Goal: Task Accomplishment & Management: Manage account settings

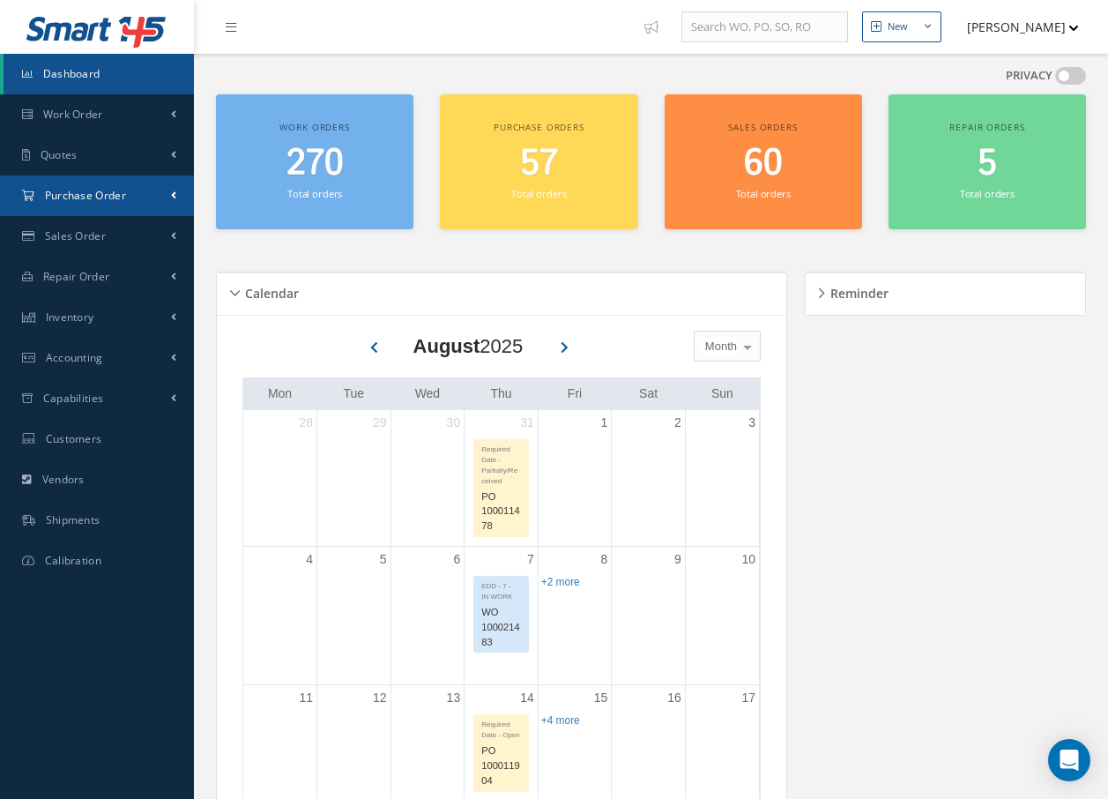
click at [78, 197] on span "Purchase Order" at bounding box center [85, 195] width 81 height 15
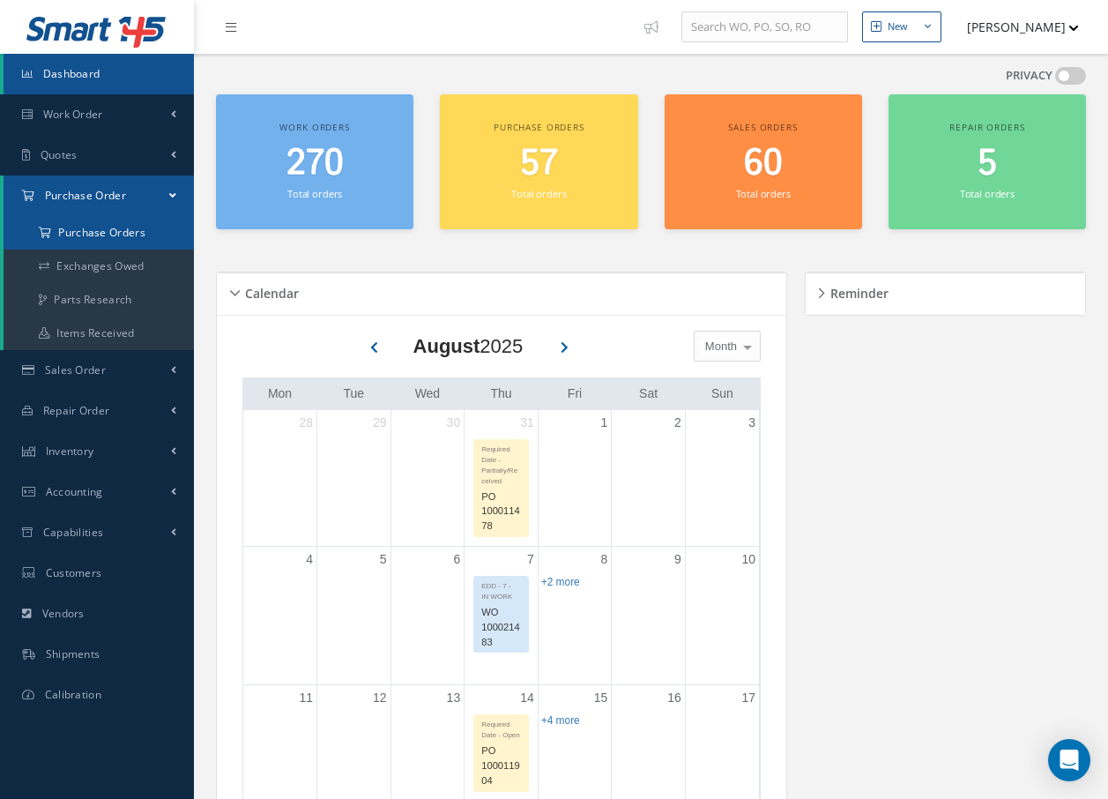
click at [75, 230] on a=1&status_id=2&status_id=3&status_id=5&collapsedFilters"] "Purchase Orders" at bounding box center [99, 232] width 190 height 33
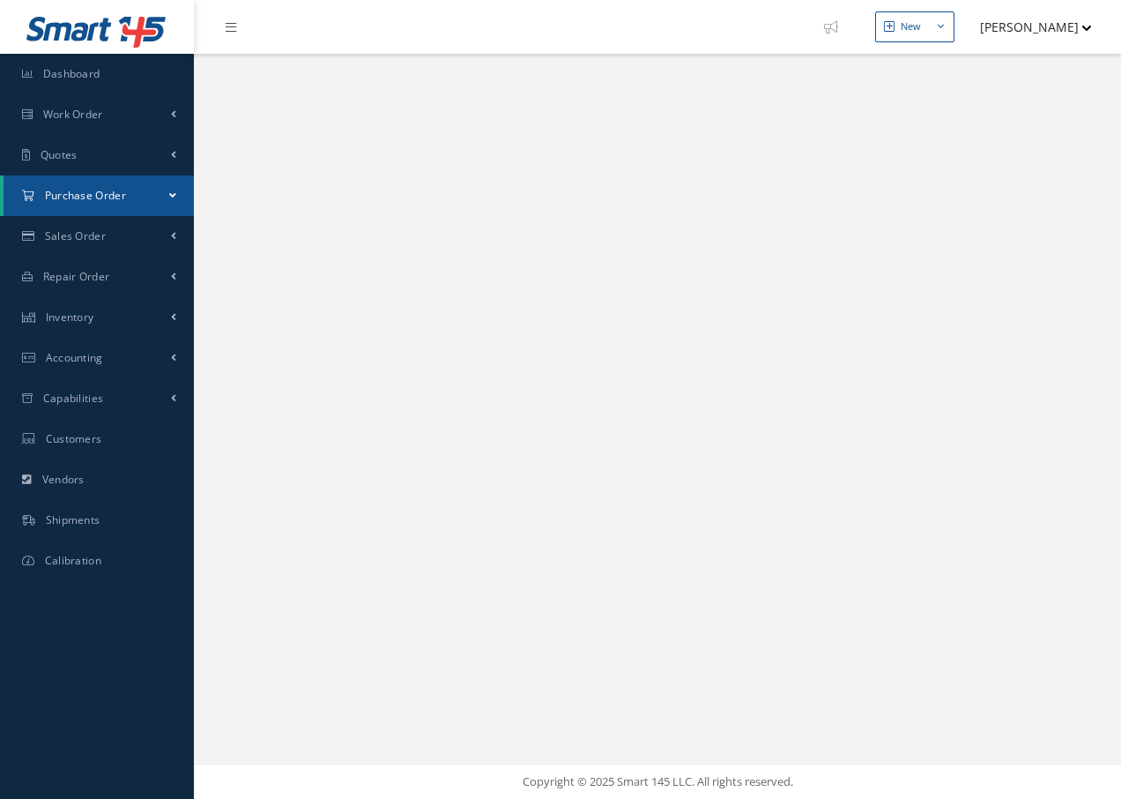
select select "25"
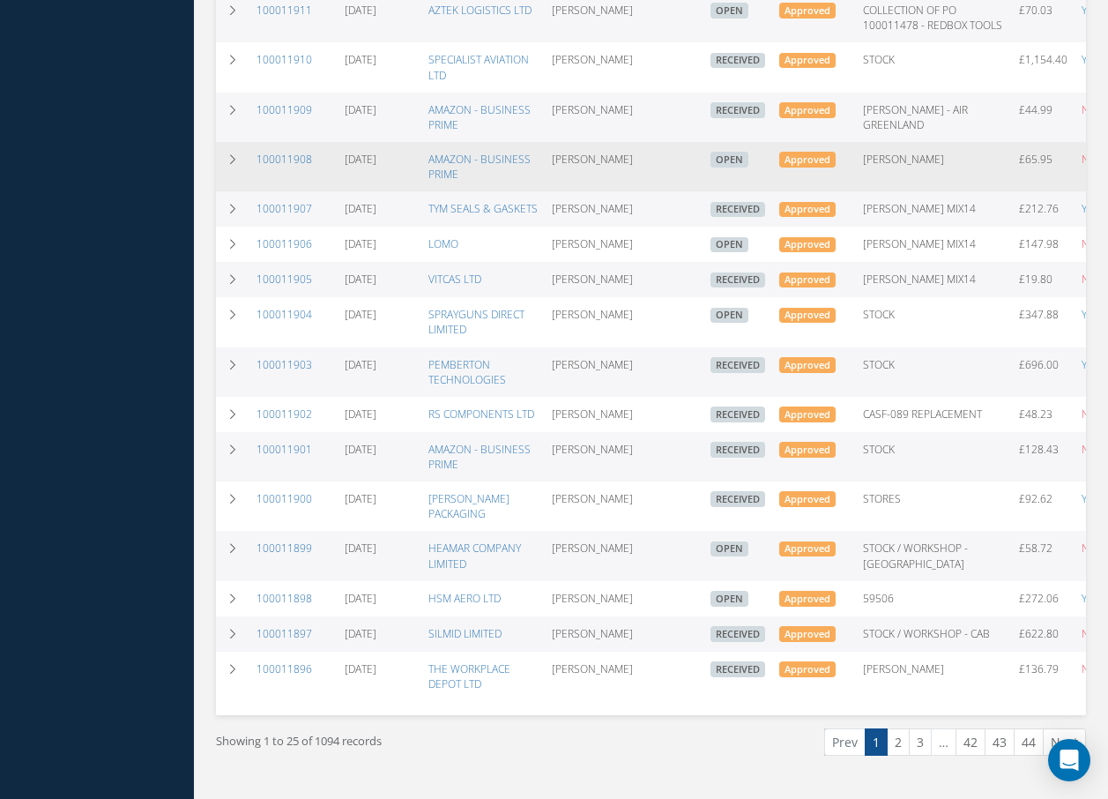
scroll to position [835, 0]
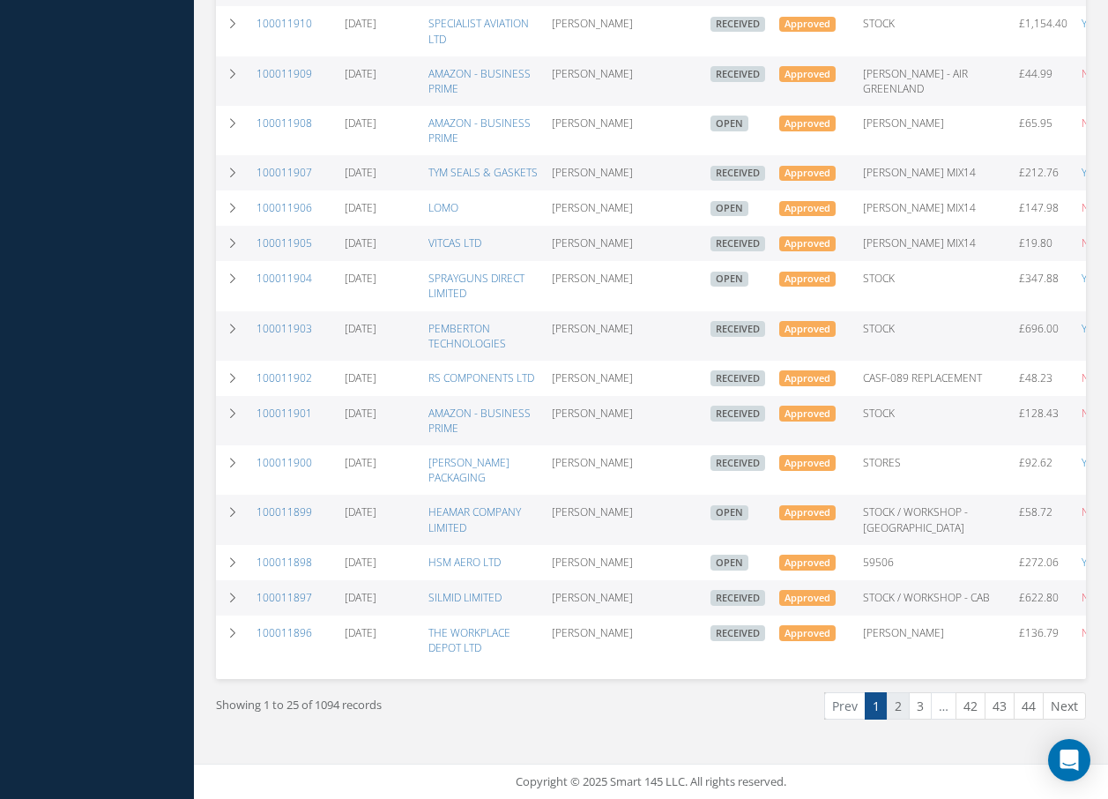
click at [897, 707] on link "2" at bounding box center [898, 705] width 23 height 27
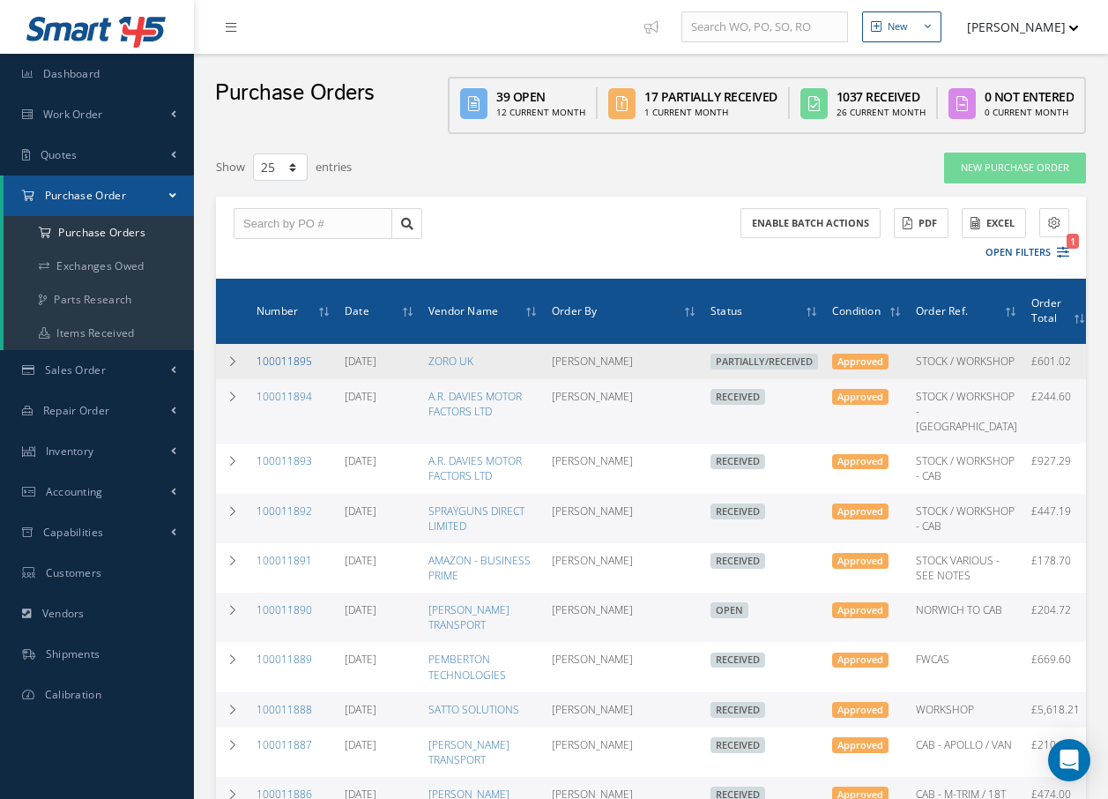
click at [276, 364] on link "100011895" at bounding box center [284, 360] width 56 height 15
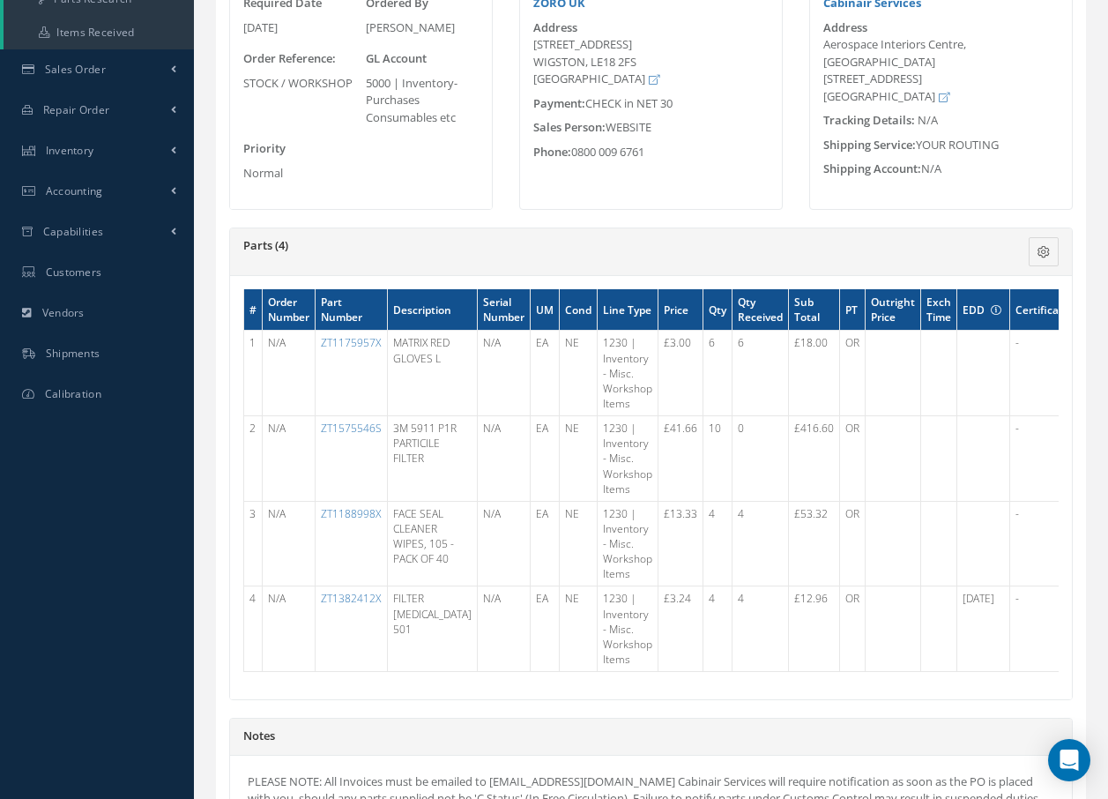
scroll to position [353, 0]
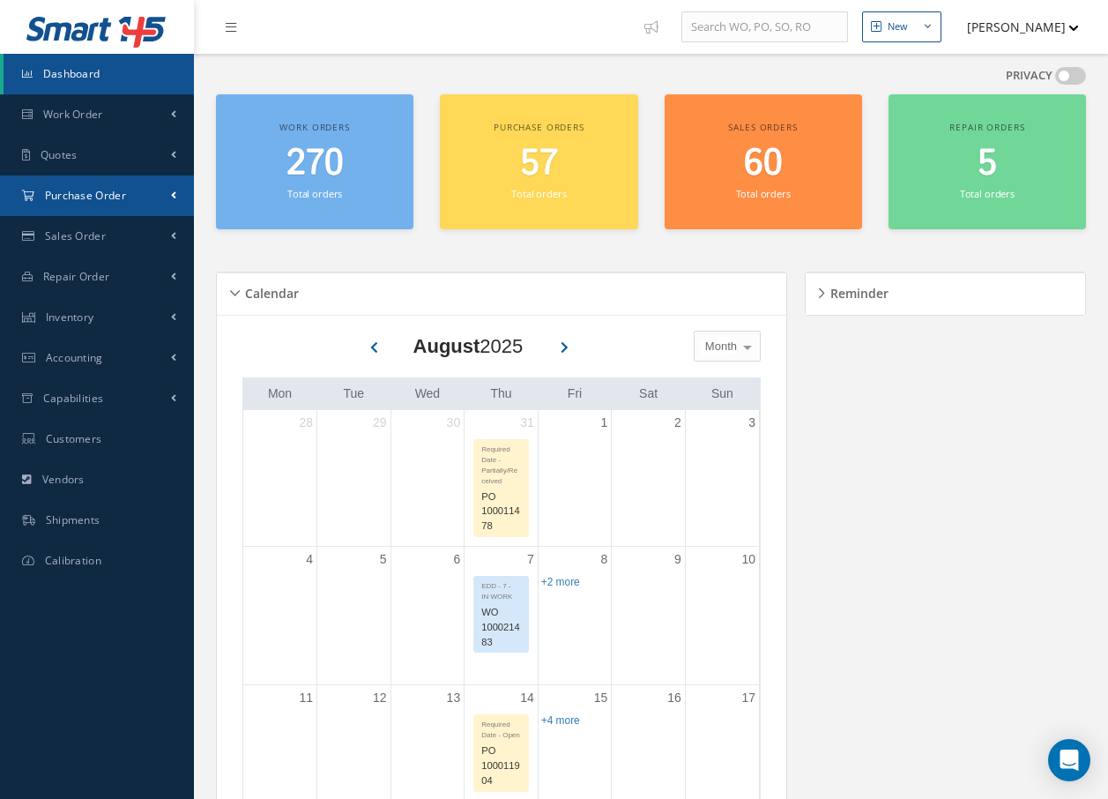
click at [78, 194] on span "Purchase Order" at bounding box center [85, 195] width 81 height 15
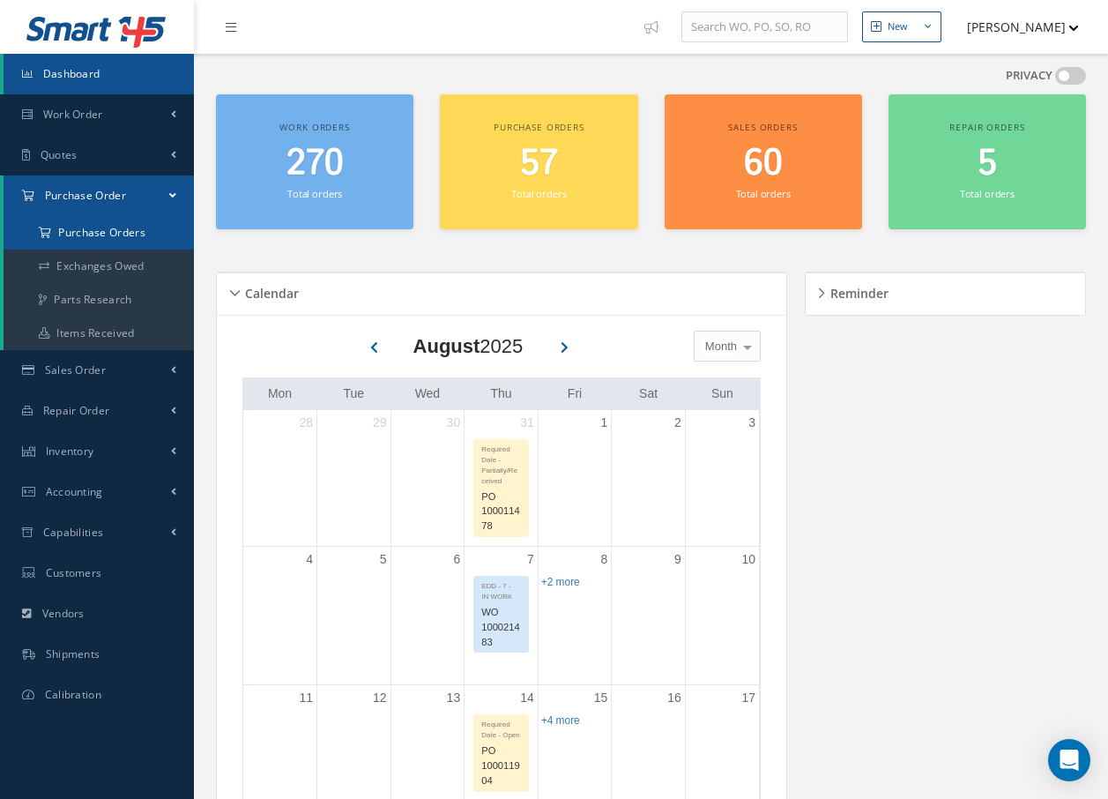
click at [86, 233] on a=1&status_id=2&status_id=3&status_id=5&collapsedFilters"] "Purchase Orders" at bounding box center [99, 232] width 190 height 33
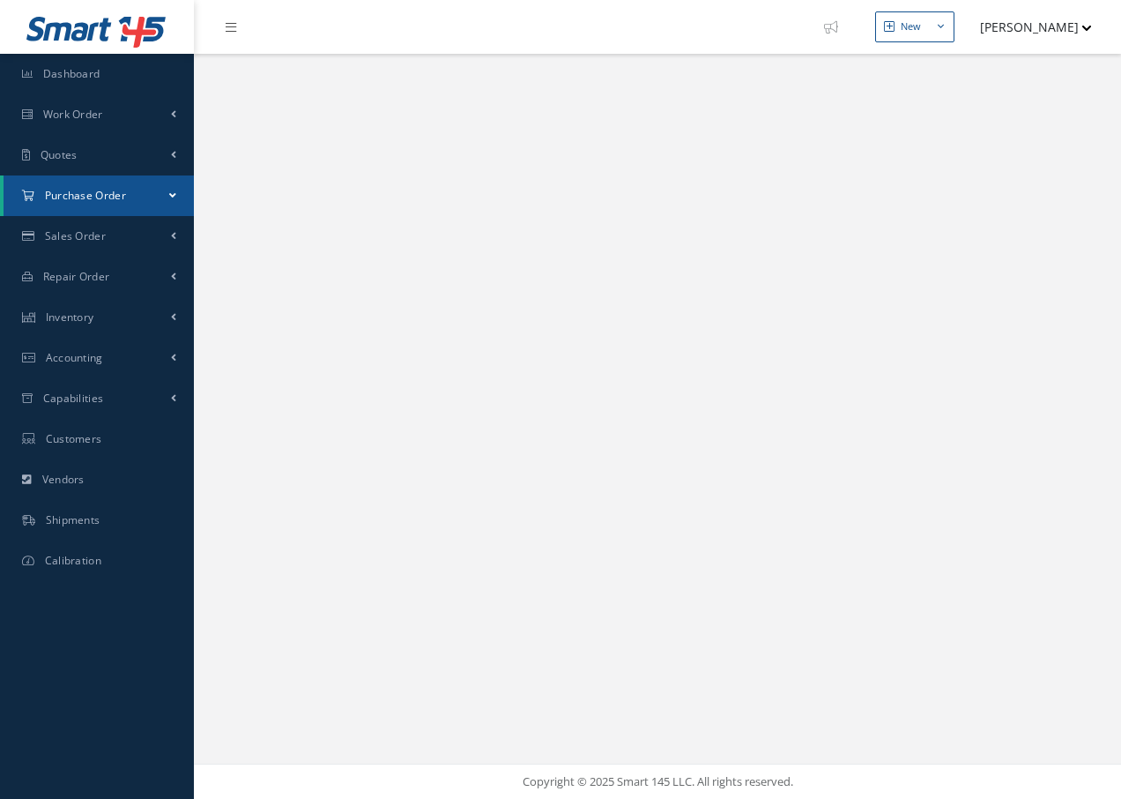
select select "25"
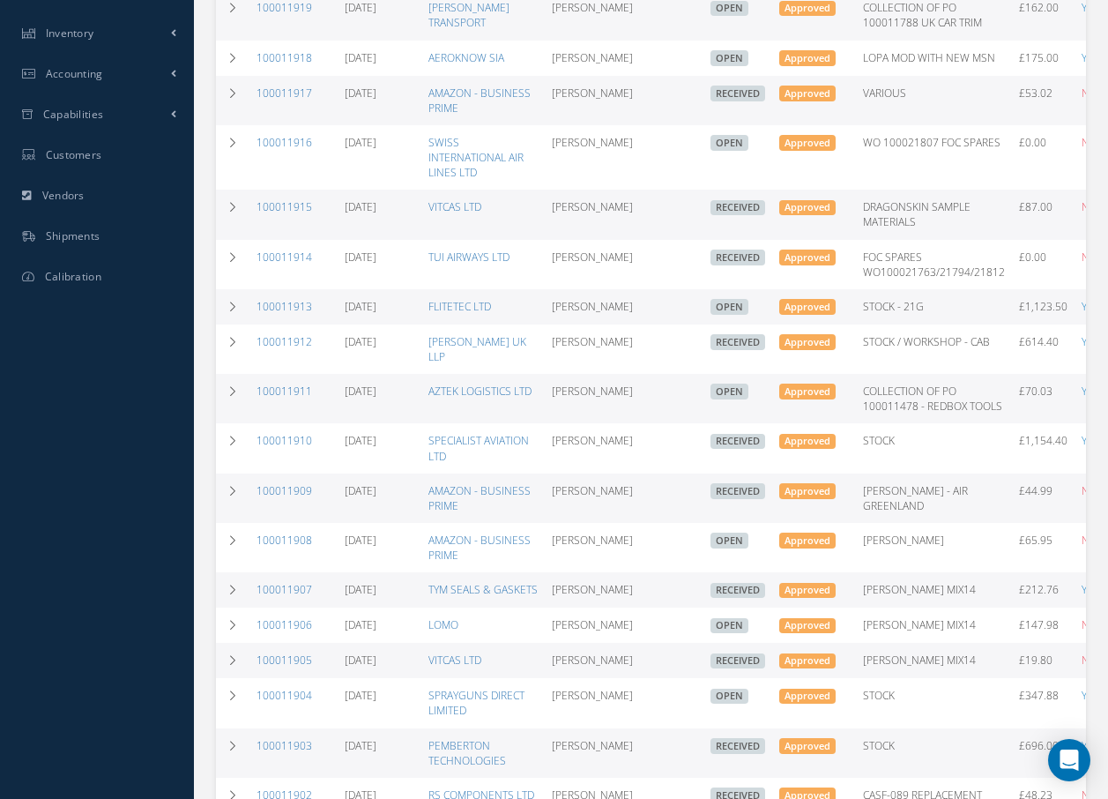
scroll to position [529, 0]
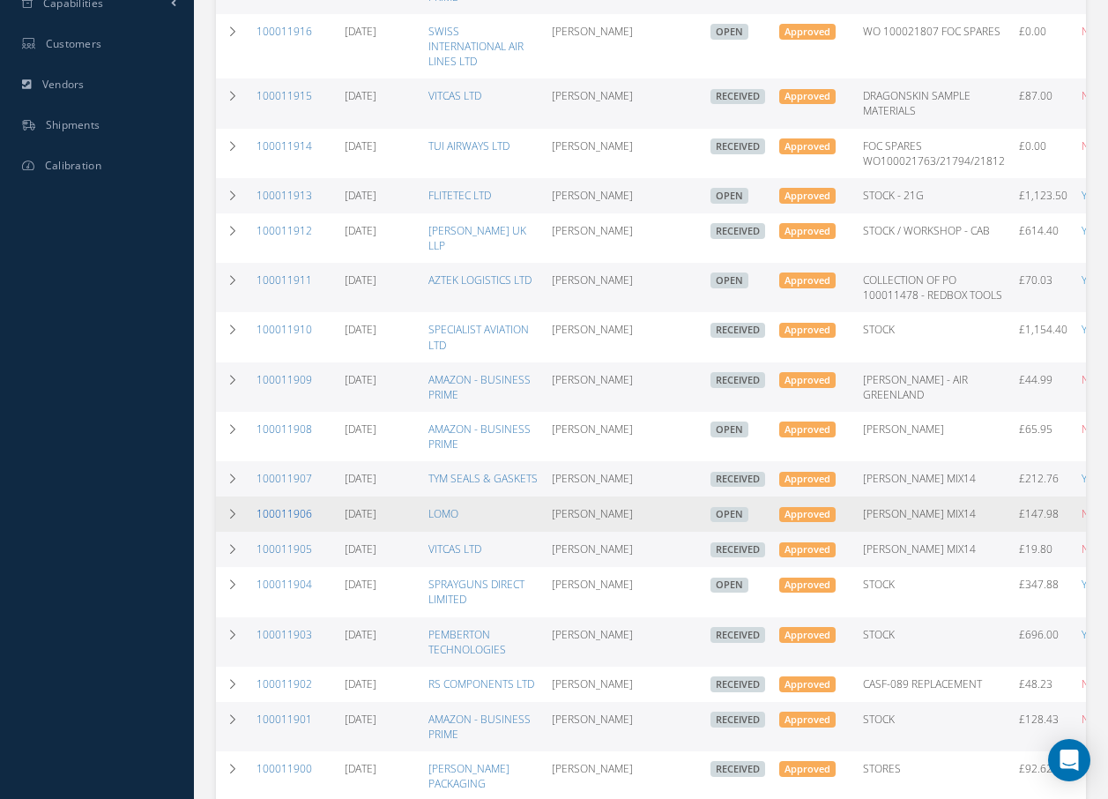
click at [278, 506] on link "100011906" at bounding box center [284, 513] width 56 height 15
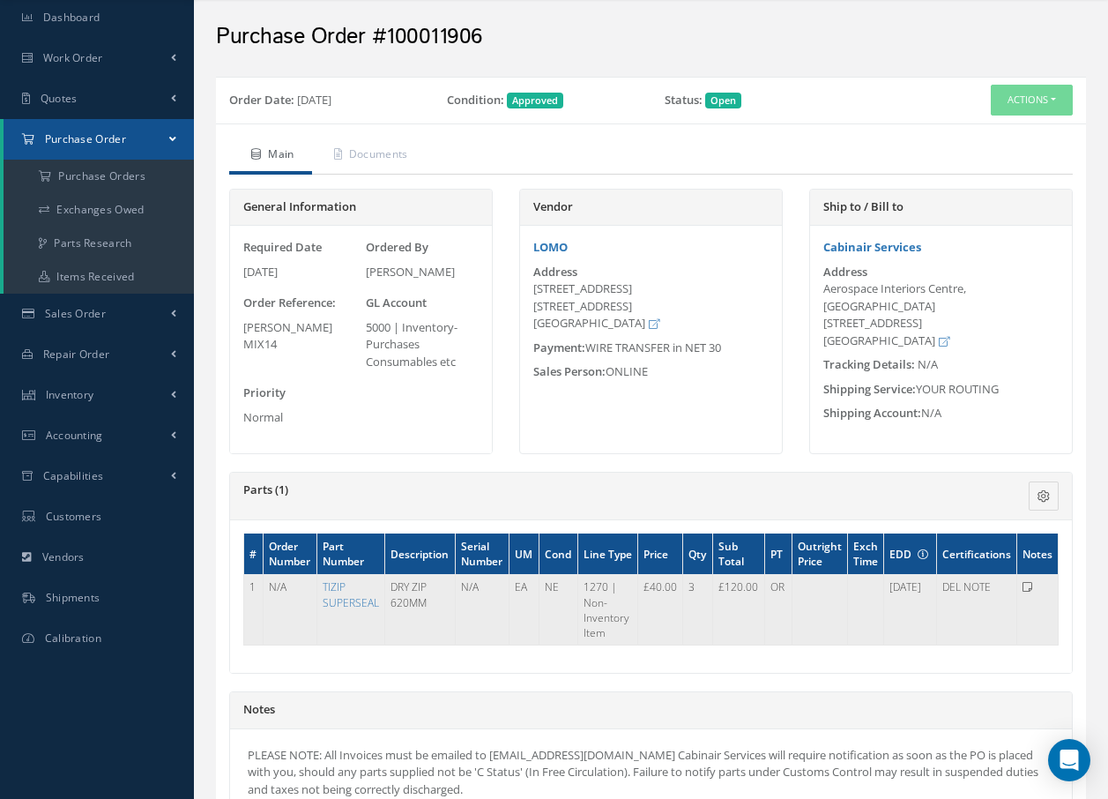
scroll to position [88, 0]
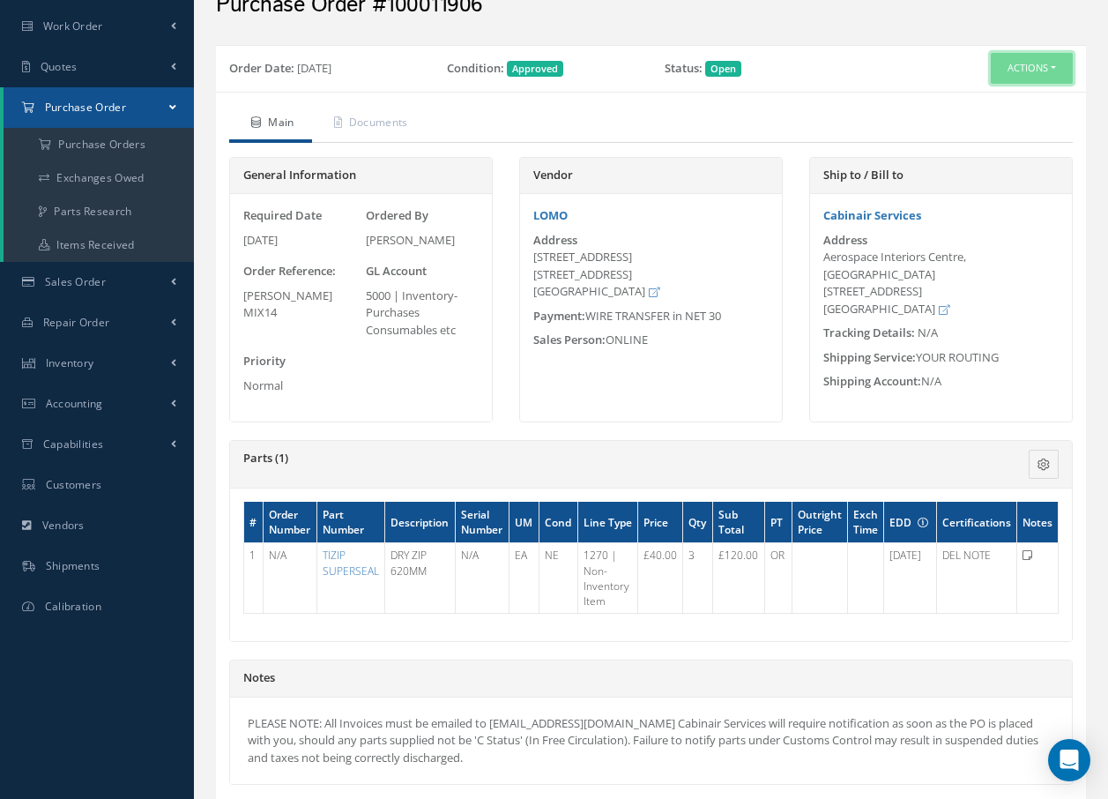
click at [1032, 66] on button "Actions" at bounding box center [1032, 68] width 82 height 31
click at [992, 107] on link "Receive" at bounding box center [1002, 102] width 141 height 24
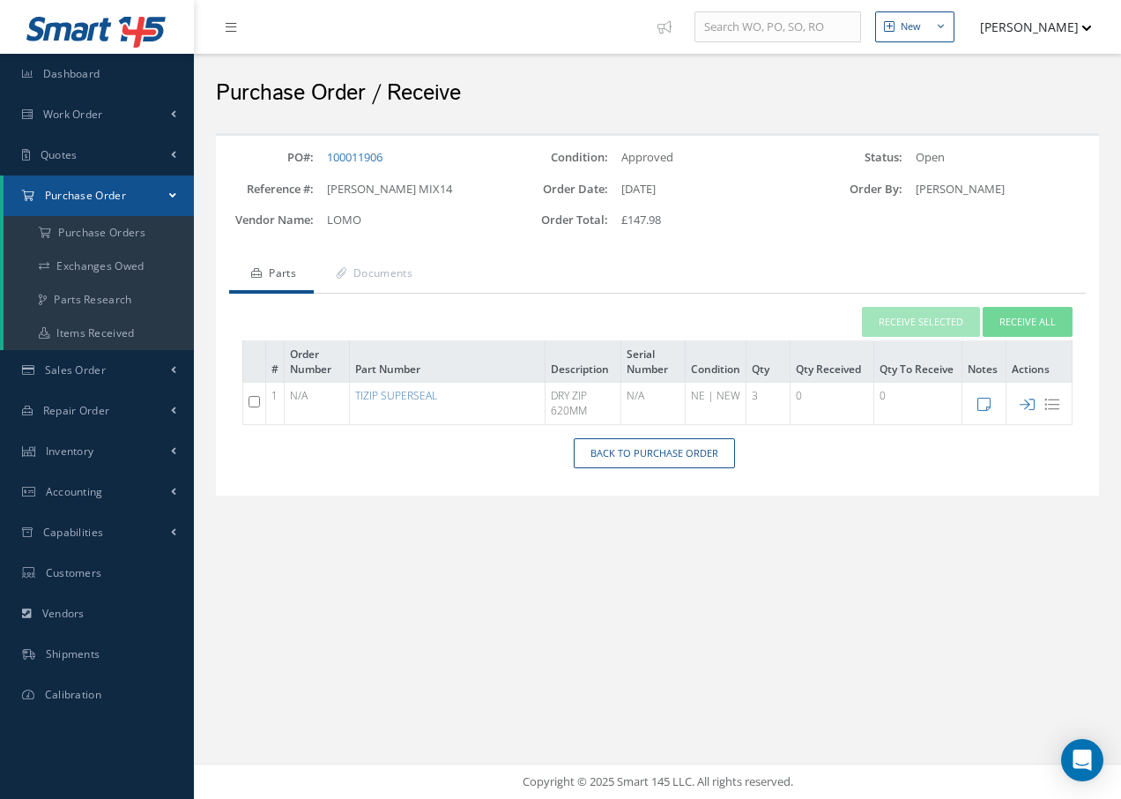
click at [250, 405] on input "checkbox" at bounding box center [254, 401] width 11 height 11
checkbox input "true"
click at [942, 319] on button "Receive Selected" at bounding box center [921, 322] width 118 height 31
type input "[DATE]"
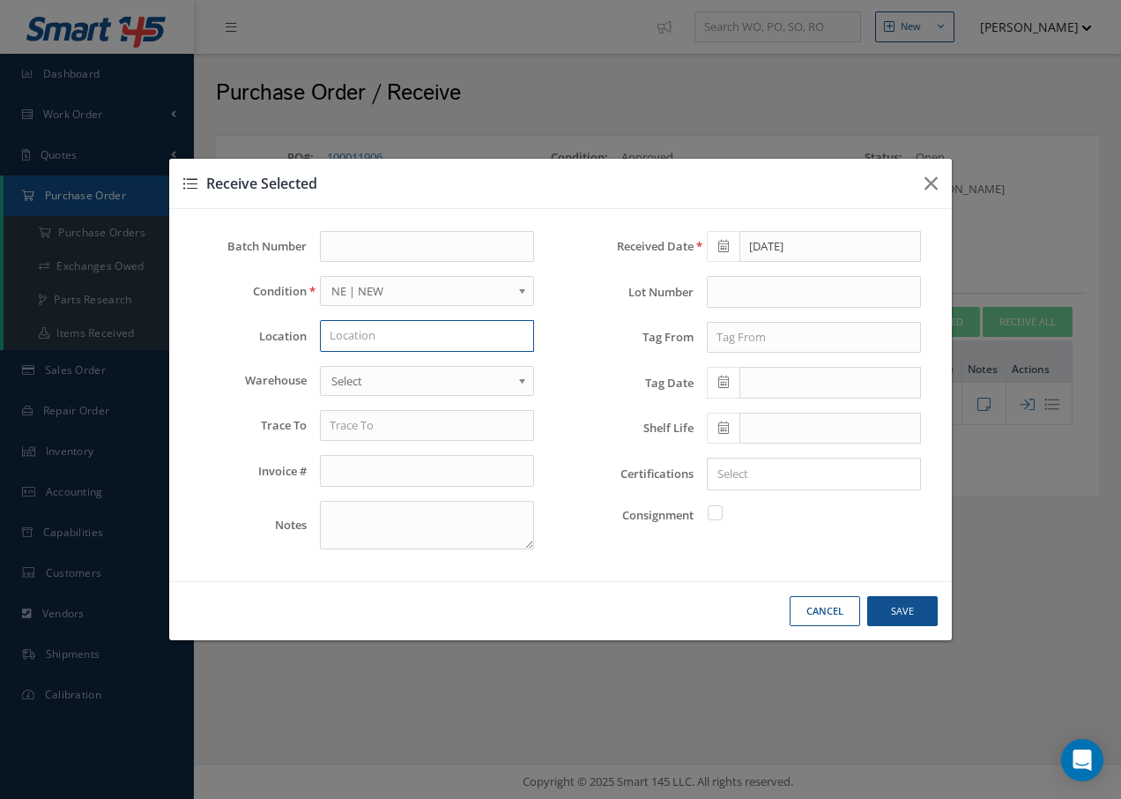
click at [397, 334] on input "text" at bounding box center [427, 336] width 214 height 32
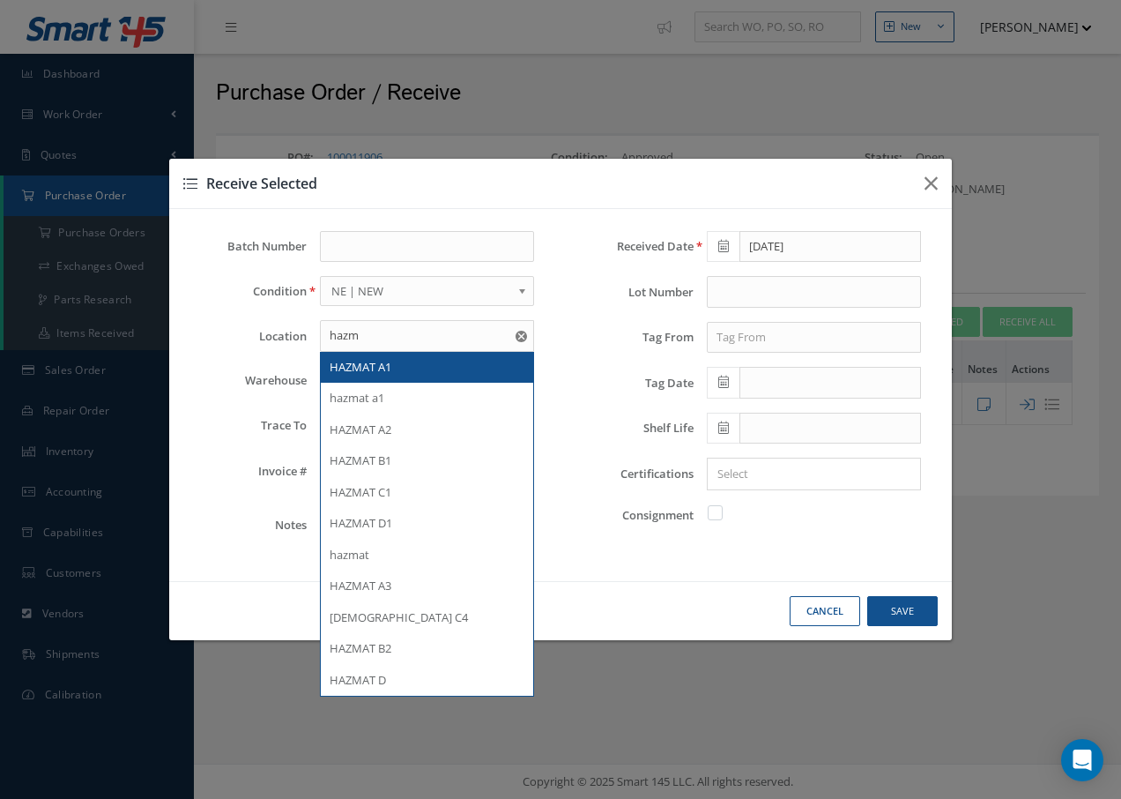
click at [389, 369] on span "HAZMAT A1" at bounding box center [361, 367] width 62 height 16
type input "HAZMAT A1"
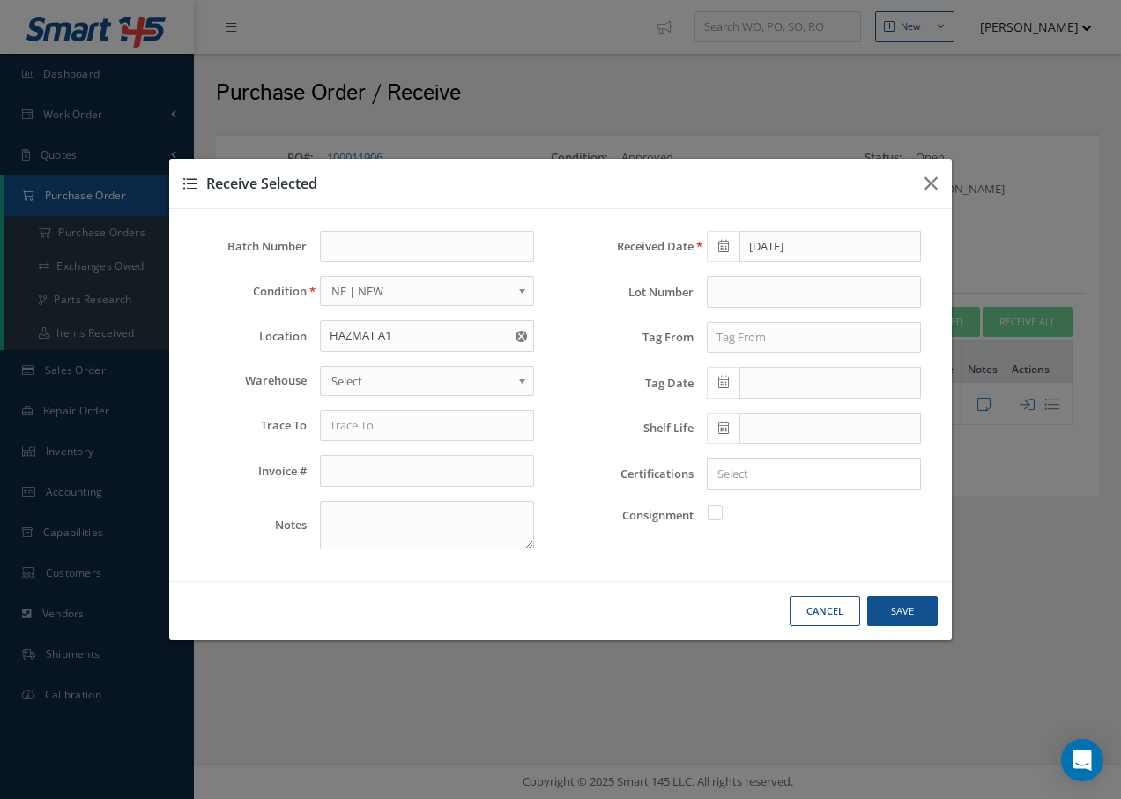
click at [387, 381] on span "Select" at bounding box center [421, 380] width 180 height 21
click at [368, 433] on input "text" at bounding box center [427, 426] width 214 height 32
type input "Lomo Industries Ltd"
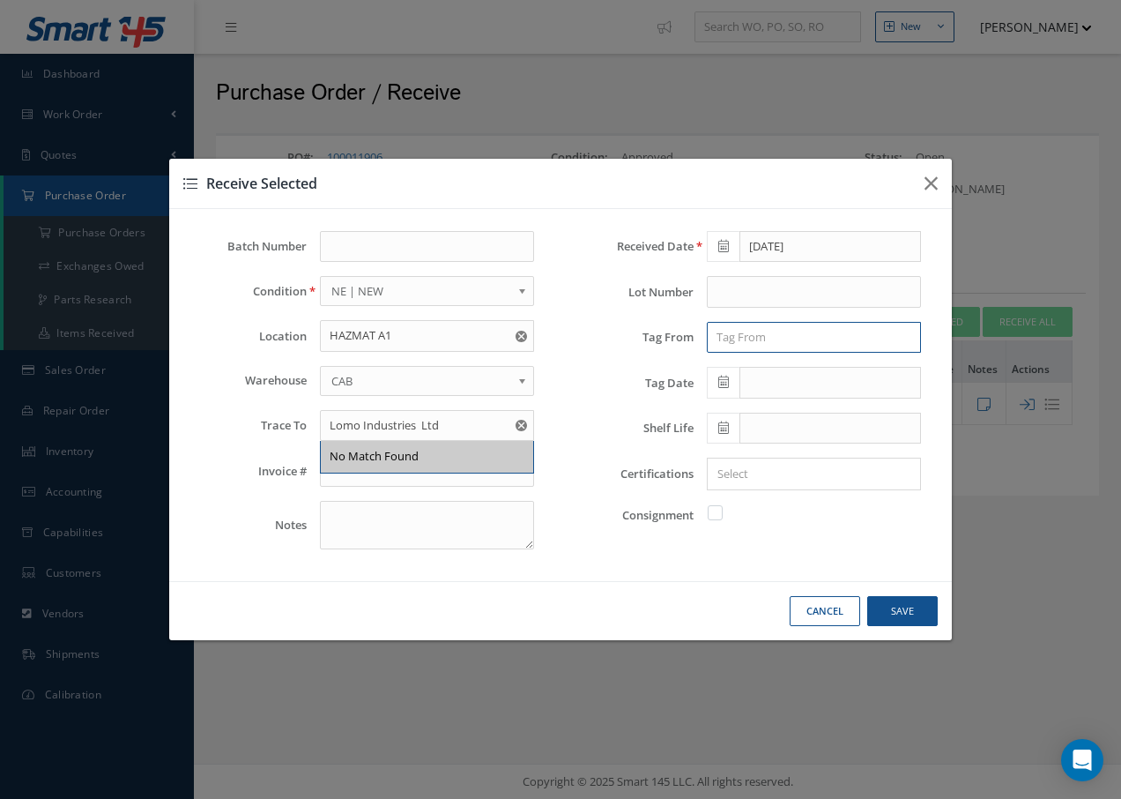
click at [794, 336] on input "text" at bounding box center [814, 338] width 214 height 32
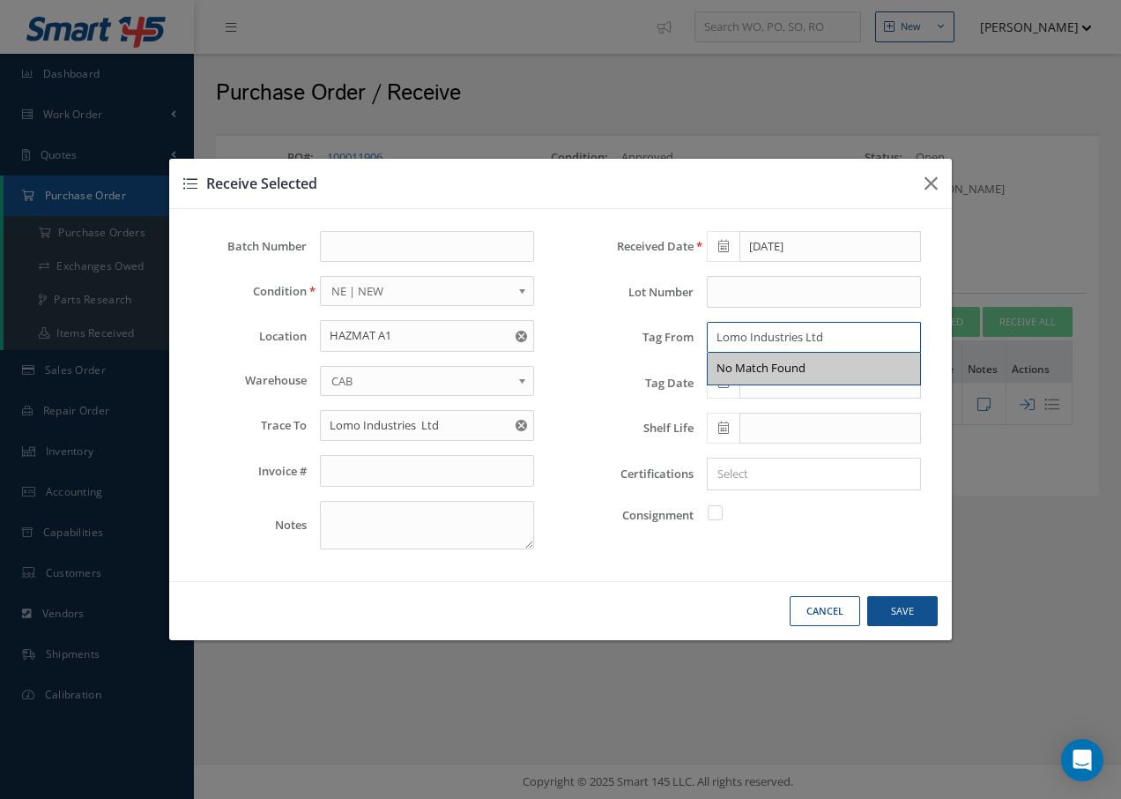
type input "Lomo Industries Ltd"
click at [361, 529] on textarea at bounding box center [427, 525] width 214 height 48
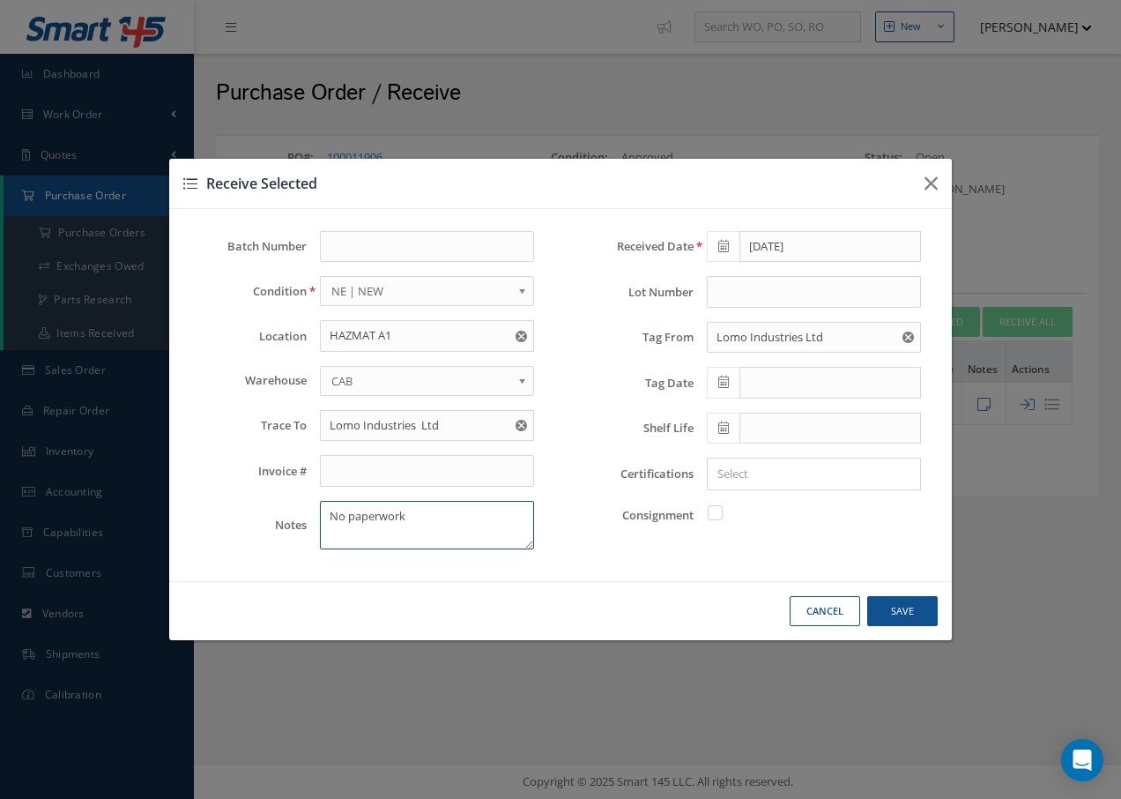
click at [457, 518] on textarea "No paperwork" at bounding box center [427, 525] width 214 height 48
type textarea "No paperwork sent"
click at [0, 0] on button "Save" at bounding box center [0, 0] width 0 height 0
checkbox input "false"
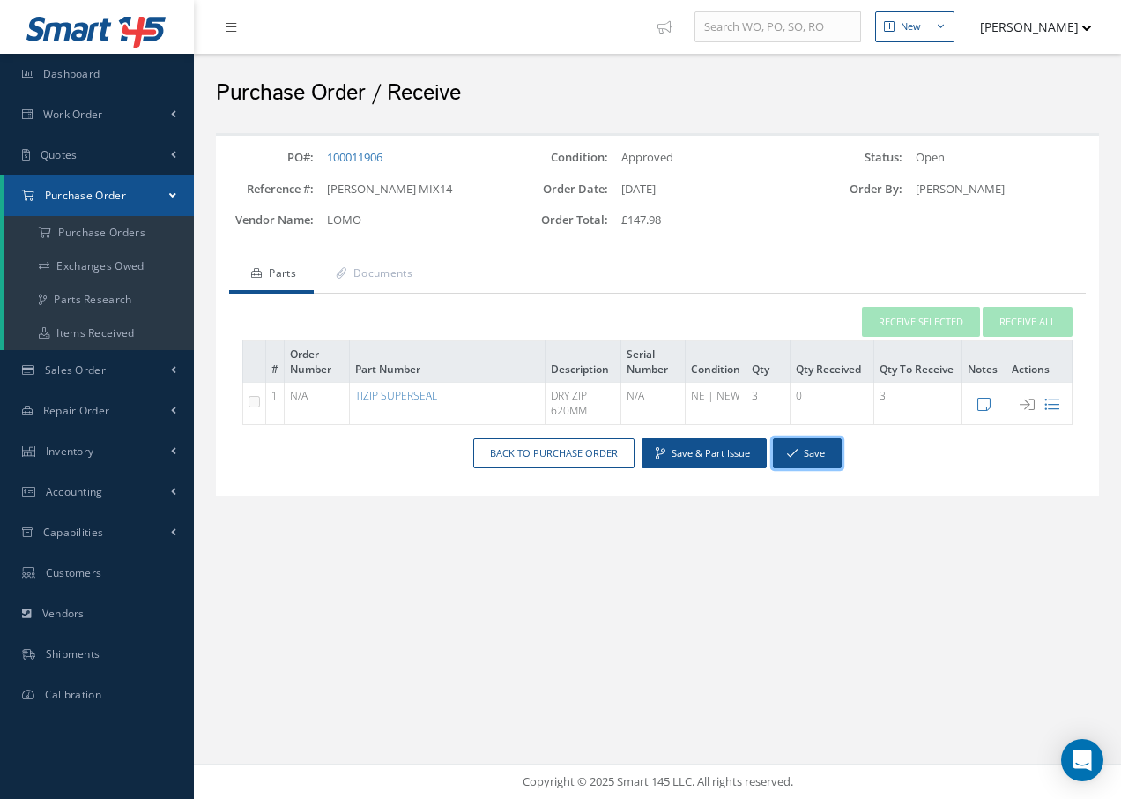
click at [810, 453] on button "Save" at bounding box center [807, 453] width 69 height 31
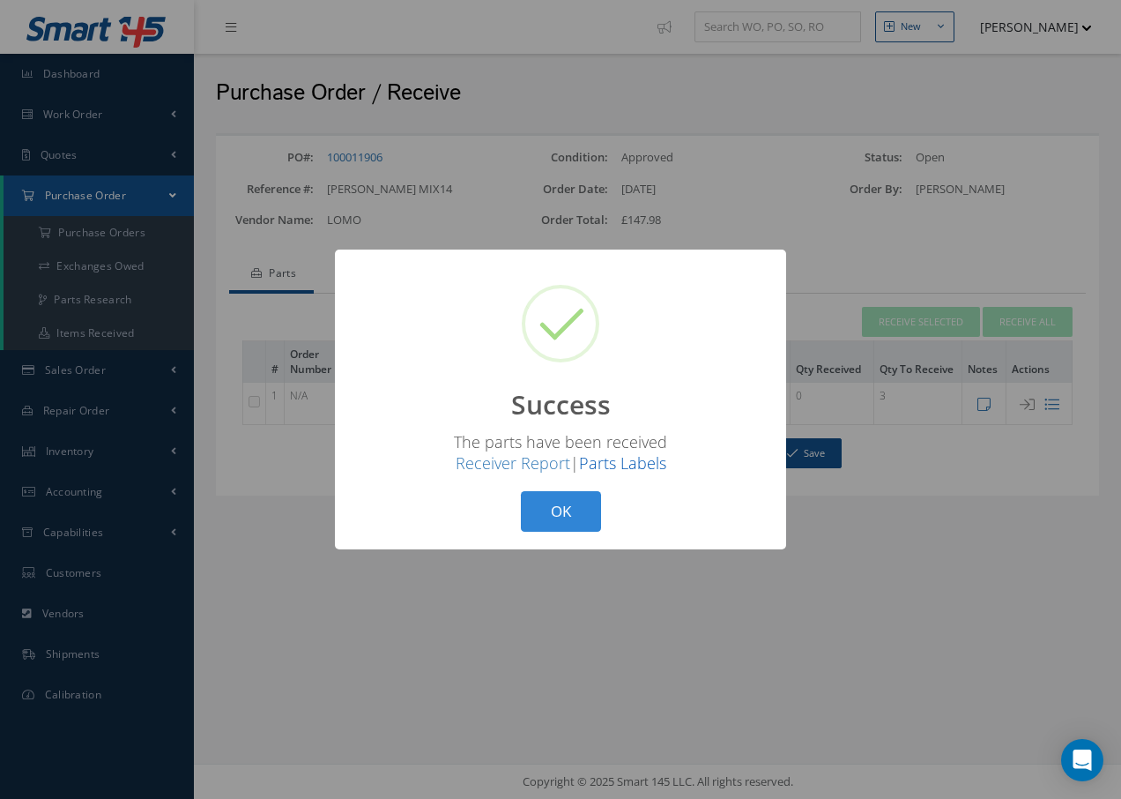
click at [627, 465] on link "Parts Labels" at bounding box center [622, 462] width 87 height 21
click at [550, 509] on button "OK" at bounding box center [561, 511] width 80 height 41
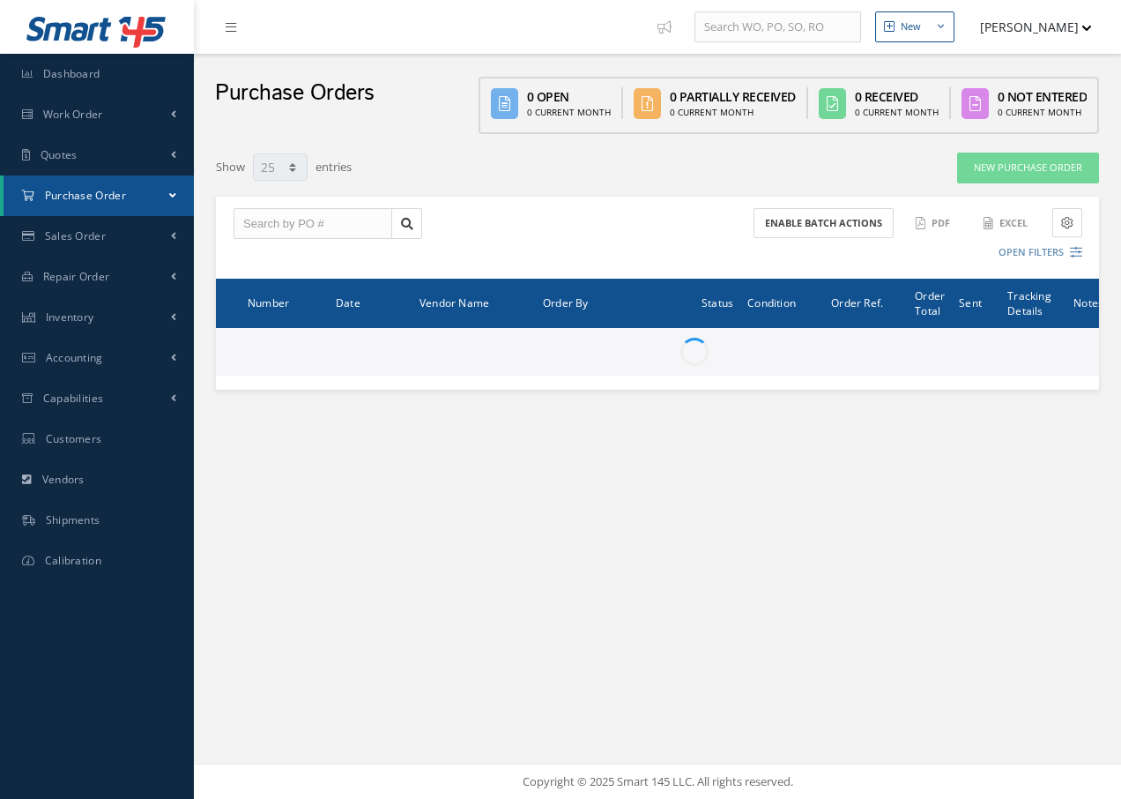
select select "25"
